Goal: Task Accomplishment & Management: Manage account settings

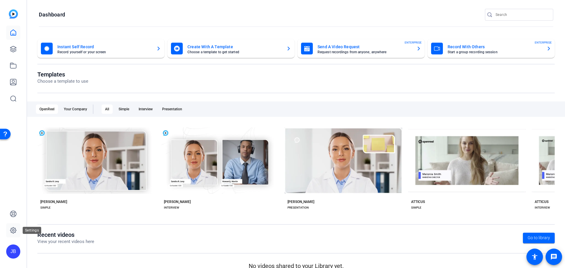
click at [12, 225] on link at bounding box center [13, 231] width 14 height 14
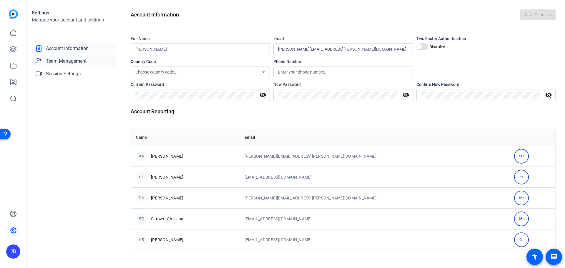
click at [62, 60] on span "Team Management" at bounding box center [66, 61] width 41 height 7
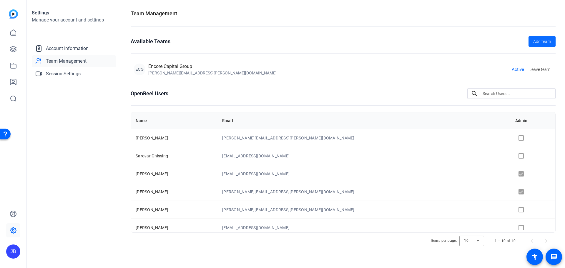
click at [538, 41] on span "Add team" at bounding box center [543, 42] width 18 height 6
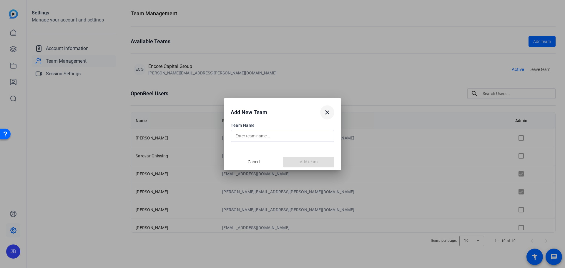
click at [327, 115] on mat-icon "close" at bounding box center [327, 112] width 7 height 7
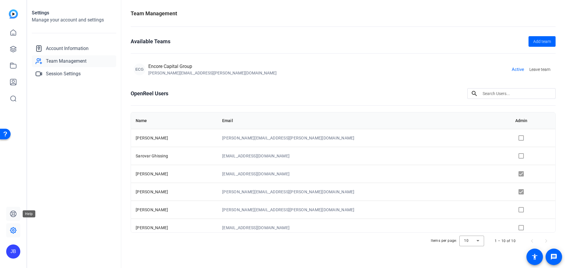
click at [17, 218] on link at bounding box center [13, 214] width 14 height 14
click at [62, 61] on span "Team Management" at bounding box center [66, 61] width 41 height 7
click at [515, 69] on span "Active" at bounding box center [518, 69] width 12 height 7
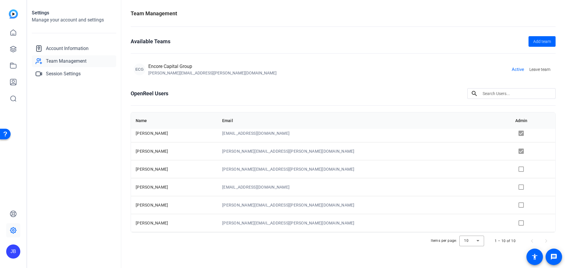
scroll to position [76, 0]
click at [164, 180] on td "[PERSON_NAME]" at bounding box center [174, 188] width 87 height 18
click at [58, 46] on span "Account Information" at bounding box center [67, 48] width 43 height 7
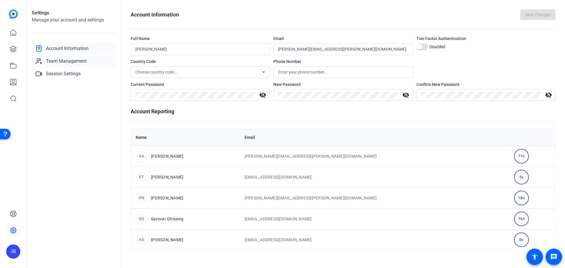
click at [66, 59] on span "Team Management" at bounding box center [66, 61] width 41 height 7
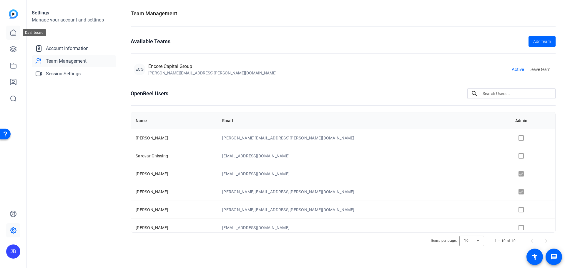
click at [12, 34] on icon at bounding box center [13, 32] width 7 height 7
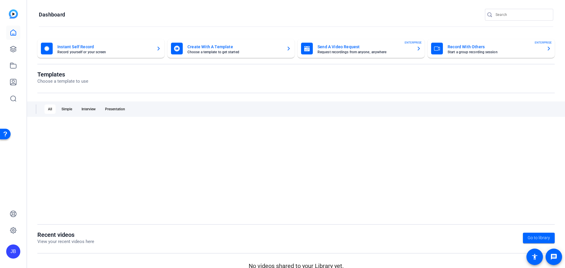
scroll to position [0, 0]
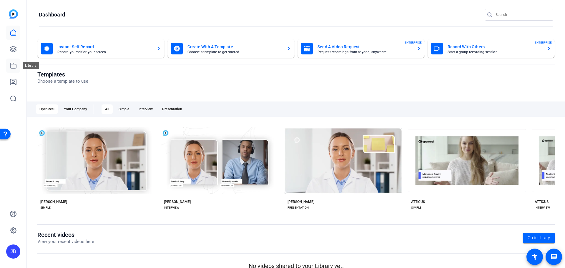
click at [12, 68] on icon at bounding box center [13, 65] width 7 height 7
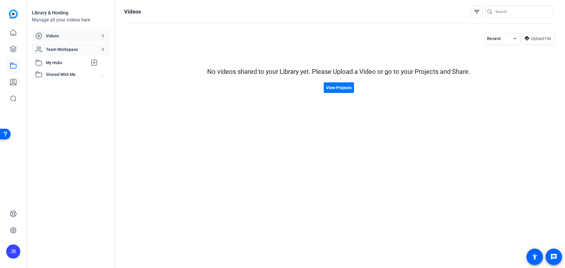
click at [53, 50] on span "Team Workspace" at bounding box center [72, 50] width 53 height 6
click at [50, 74] on span "Shared With Me" at bounding box center [73, 75] width 55 height 6
click at [11, 38] on link at bounding box center [13, 33] width 14 height 14
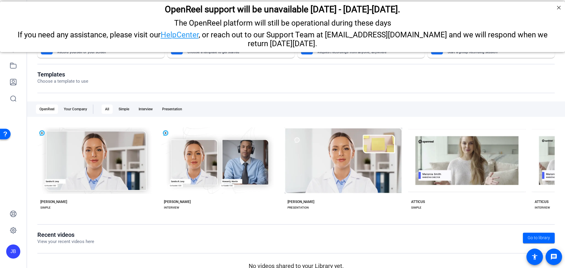
click at [14, 49] on div "The OpenReel platform will still be operational during these days If you need a…" at bounding box center [282, 33] width 565 height 32
click at [20, 61] on link at bounding box center [13, 66] width 14 height 14
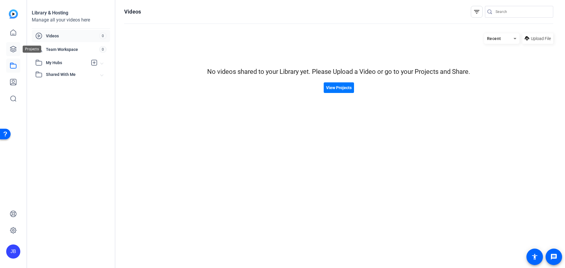
click at [12, 50] on icon at bounding box center [13, 49] width 6 height 6
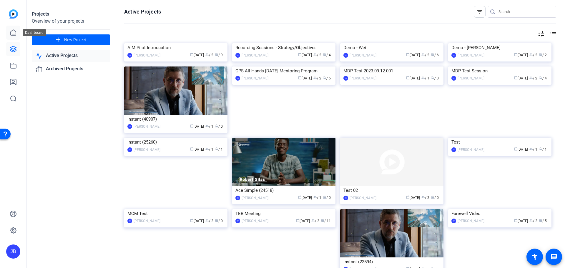
click at [12, 31] on icon at bounding box center [13, 33] width 5 height 6
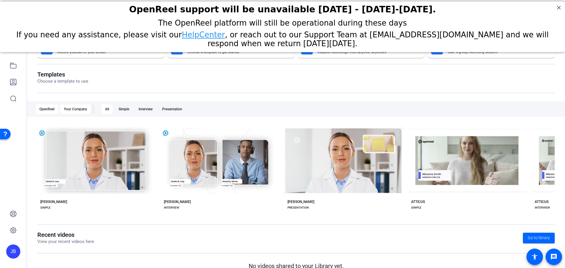
click at [76, 105] on div "Your Company" at bounding box center [75, 109] width 30 height 9
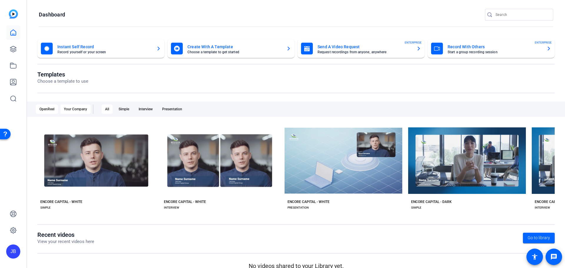
click at [44, 113] on div "OpenReel" at bounding box center [47, 109] width 22 height 9
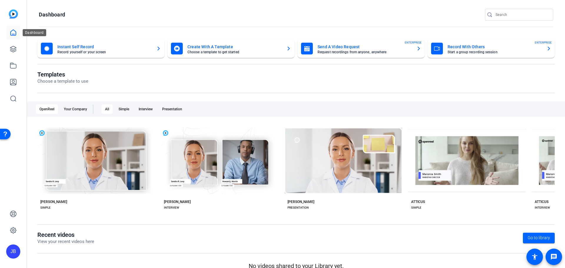
click at [16, 29] on icon at bounding box center [13, 32] width 7 height 7
click at [13, 51] on icon at bounding box center [13, 49] width 6 height 6
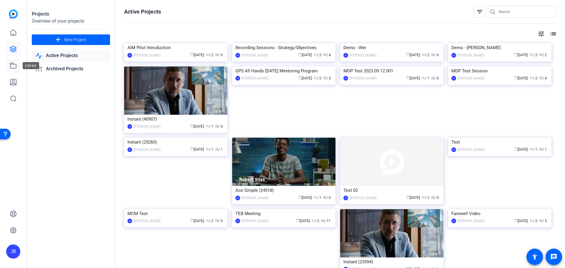
click at [14, 66] on icon at bounding box center [13, 65] width 7 height 7
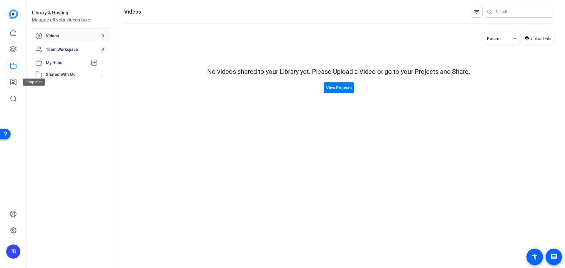
click at [10, 77] on link at bounding box center [13, 82] width 14 height 14
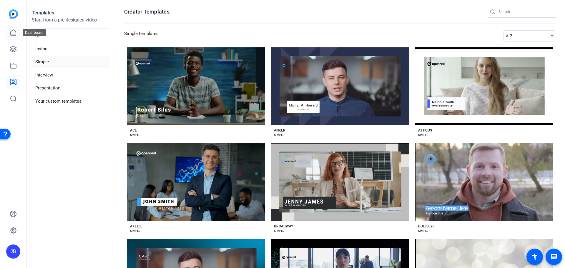
click at [9, 32] on link at bounding box center [13, 33] width 14 height 14
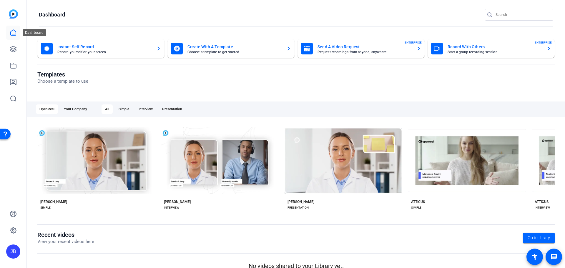
click at [17, 34] on link at bounding box center [13, 33] width 14 height 14
click at [12, 50] on icon at bounding box center [13, 49] width 6 height 6
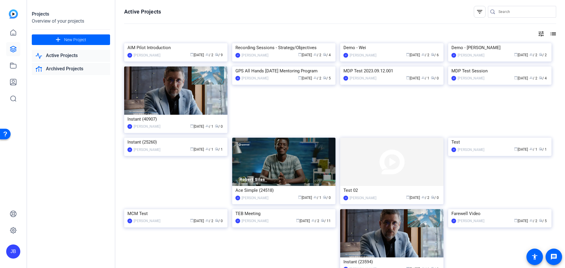
click at [66, 64] on link "Archived Projects" at bounding box center [71, 69] width 78 height 12
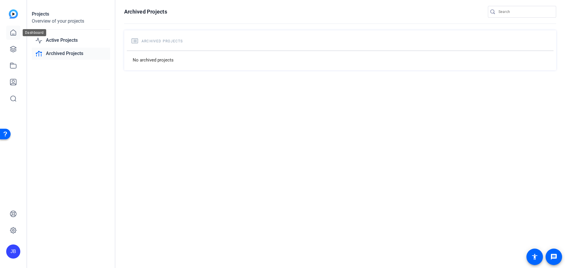
click at [12, 33] on icon at bounding box center [13, 32] width 7 height 7
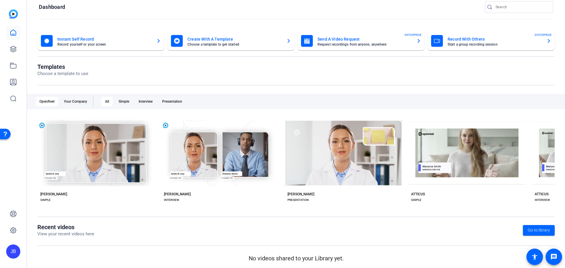
scroll to position [10, 0]
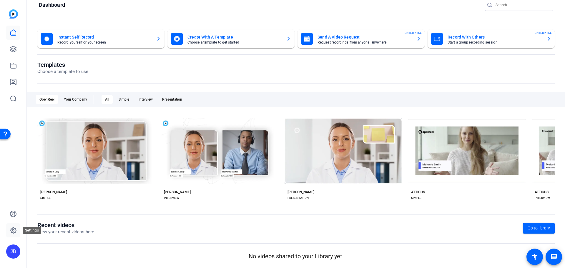
click at [12, 235] on link at bounding box center [13, 231] width 14 height 14
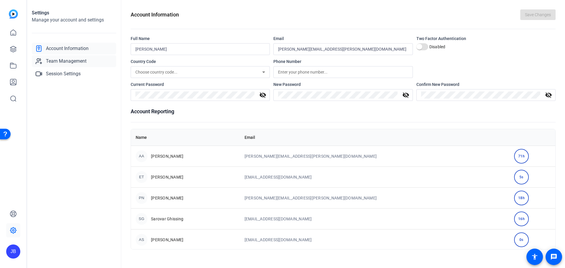
click at [49, 57] on link "Team Management" at bounding box center [74, 61] width 85 height 12
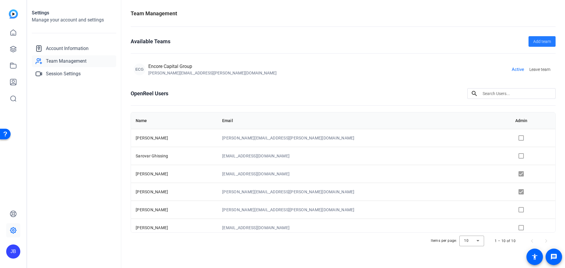
click at [537, 44] on span "Add team" at bounding box center [543, 42] width 18 height 6
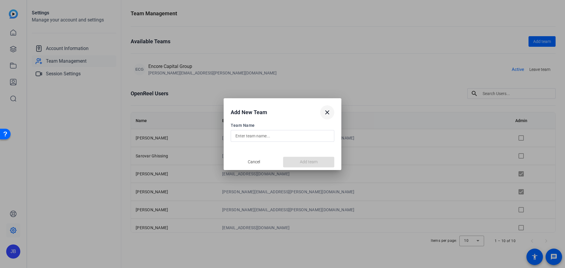
click at [326, 114] on mat-icon "close" at bounding box center [327, 112] width 7 height 7
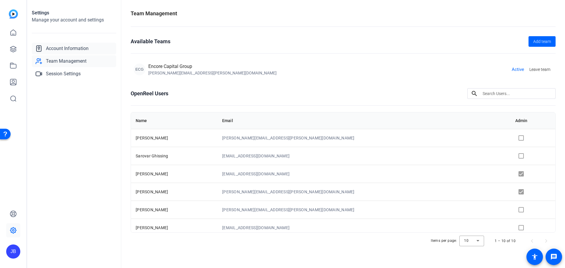
click at [74, 48] on span "Account Information" at bounding box center [67, 48] width 43 height 7
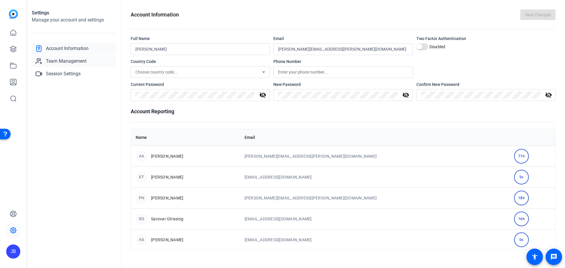
click at [72, 63] on span "Team Management" at bounding box center [66, 61] width 41 height 7
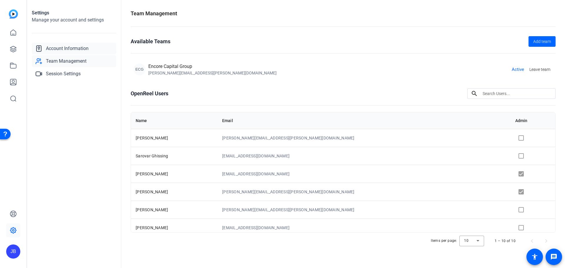
click at [55, 45] on span "Account Information" at bounding box center [67, 48] width 43 height 7
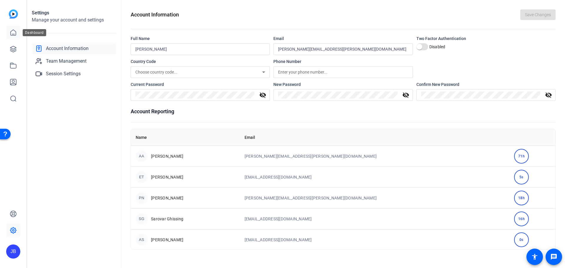
click at [11, 33] on icon at bounding box center [13, 32] width 7 height 7
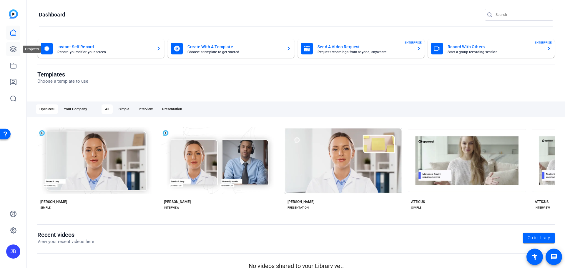
click at [8, 47] on link at bounding box center [13, 49] width 14 height 14
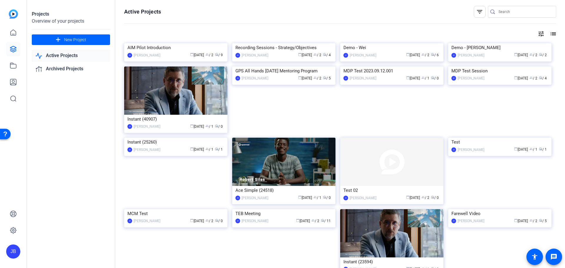
click at [69, 55] on link "Active Projects" at bounding box center [71, 56] width 78 height 12
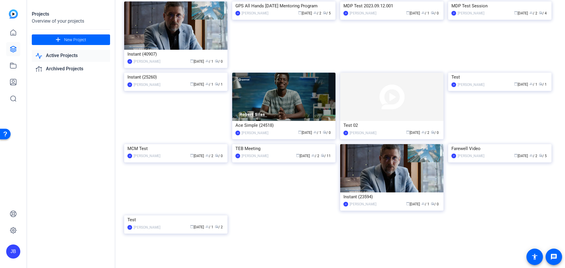
scroll to position [162, 0]
click at [18, 86] on link at bounding box center [13, 82] width 14 height 14
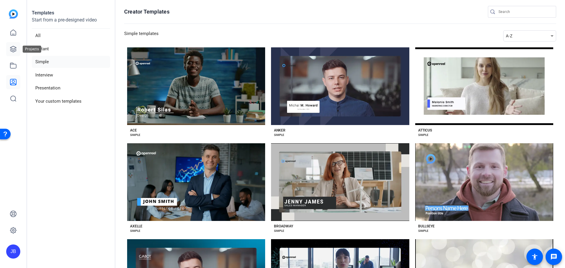
click at [15, 53] on link at bounding box center [13, 49] width 14 height 14
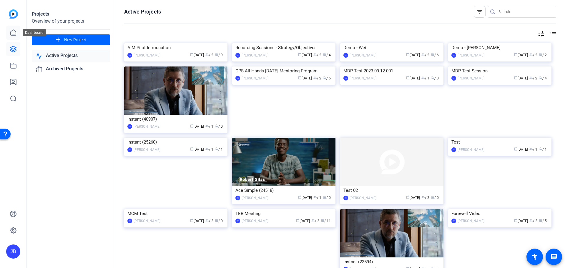
click at [15, 33] on icon at bounding box center [13, 32] width 7 height 7
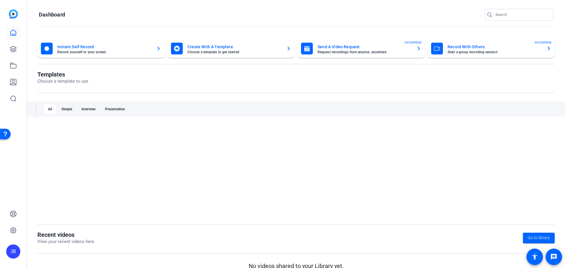
scroll to position [0, 0]
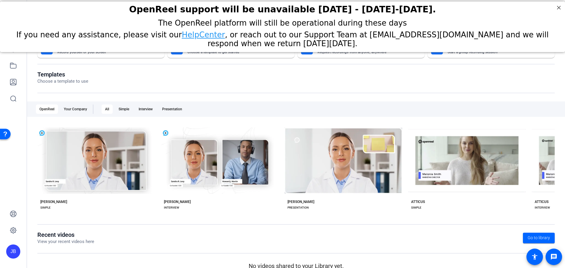
click at [554, 8] on h2 "OpenReel support will be unavailable [DATE] - [DATE]-[DATE]." at bounding box center [282, 9] width 551 height 10
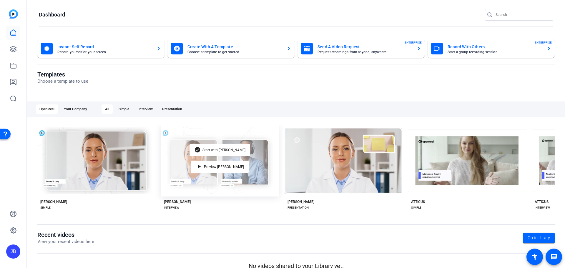
scroll to position [10, 0]
